Goal: Find specific page/section: Find specific page/section

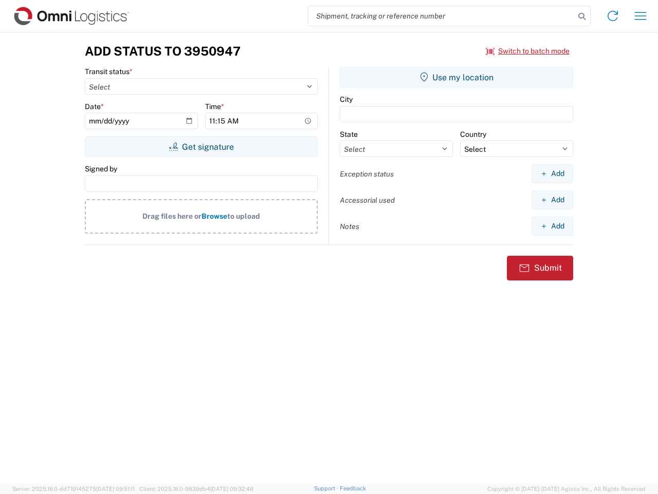
click at [442, 16] on input "search" at bounding box center [442, 16] width 266 height 20
click at [582, 16] on icon at bounding box center [582, 16] width 14 height 14
click at [613, 16] on icon at bounding box center [613, 16] width 16 height 16
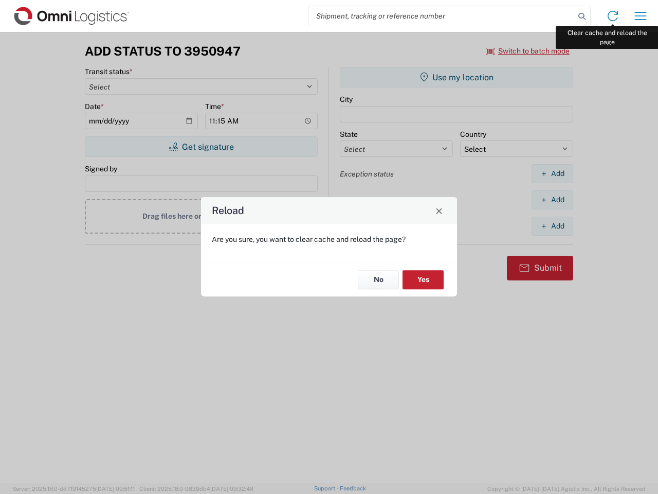
click at [641, 16] on div "Reload Are you sure, you want to clear cache and reload the page? No Yes" at bounding box center [329, 247] width 658 height 494
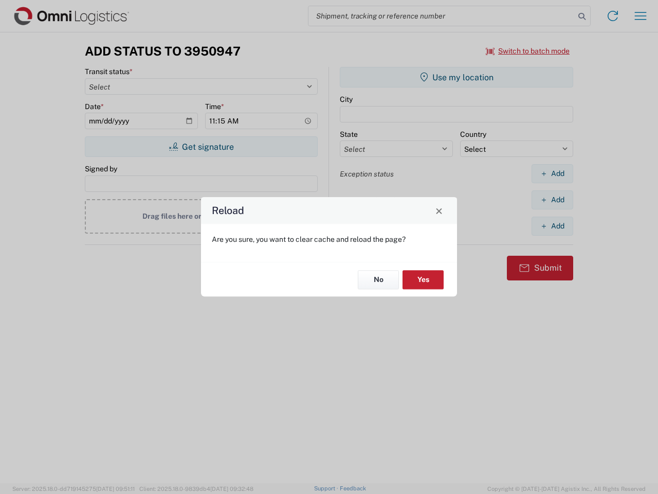
click at [528, 51] on div "Reload Are you sure, you want to clear cache and reload the page? No Yes" at bounding box center [329, 247] width 658 height 494
click at [201, 147] on div "Reload Are you sure, you want to clear cache and reload the page? No Yes" at bounding box center [329, 247] width 658 height 494
click at [457, 77] on div "Reload Are you sure, you want to clear cache and reload the page? No Yes" at bounding box center [329, 247] width 658 height 494
click at [552, 173] on div "Reload Are you sure, you want to clear cache and reload the page? No Yes" at bounding box center [329, 247] width 658 height 494
click at [552, 200] on div "Reload Are you sure, you want to clear cache and reload the page? No Yes" at bounding box center [329, 247] width 658 height 494
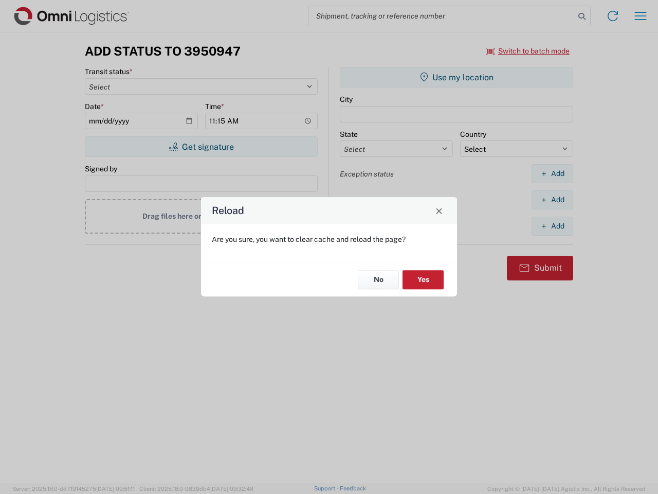
click at [552, 226] on div "Reload Are you sure, you want to clear cache and reload the page? No Yes" at bounding box center [329, 247] width 658 height 494
